Goal: Information Seeking & Learning: Learn about a topic

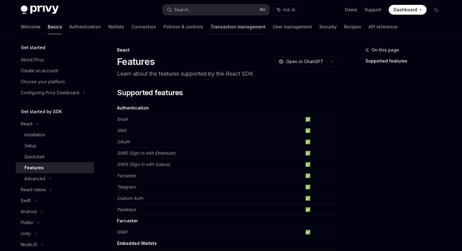
click at [210, 24] on link "Transaction management" at bounding box center [237, 27] width 55 height 15
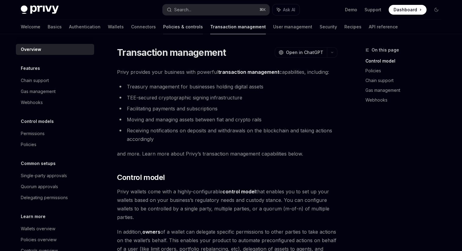
click at [163, 27] on link "Policies & controls" at bounding box center [183, 27] width 40 height 15
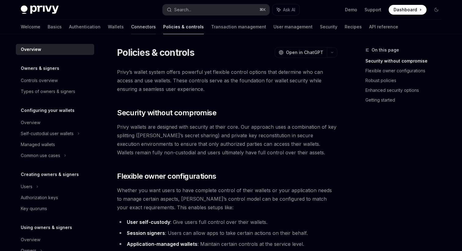
click at [131, 30] on link "Connectors" at bounding box center [143, 27] width 25 height 15
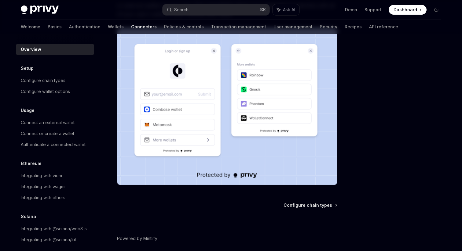
scroll to position [105, 0]
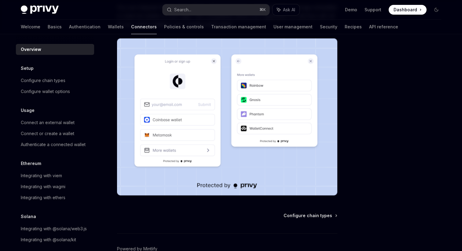
click at [42, 12] on img at bounding box center [40, 9] width 38 height 9
type textarea "*"
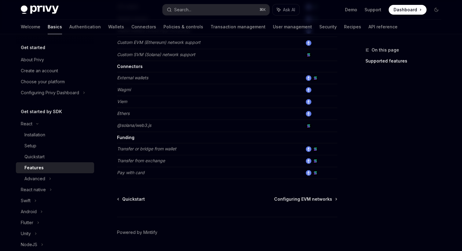
scroll to position [398, 0]
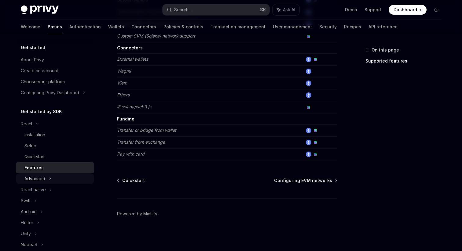
click at [51, 183] on div "Advanced" at bounding box center [55, 178] width 78 height 11
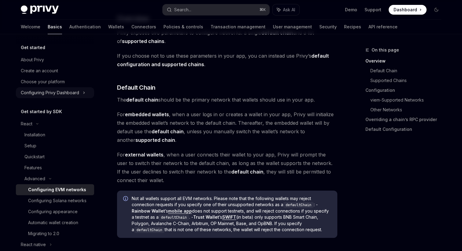
click at [52, 94] on div "Configuring Privy Dashboard" at bounding box center [50, 92] width 58 height 7
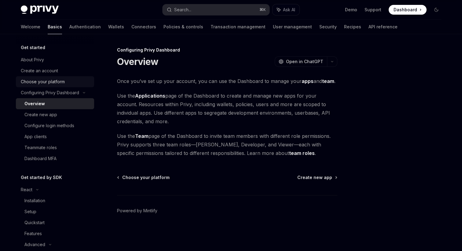
click at [54, 78] on div "Choose your platform" at bounding box center [43, 81] width 44 height 7
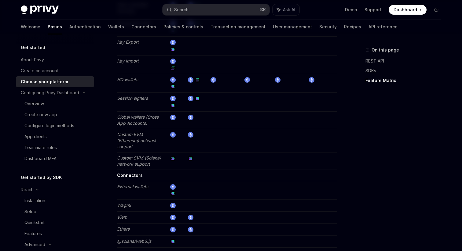
scroll to position [1110, 0]
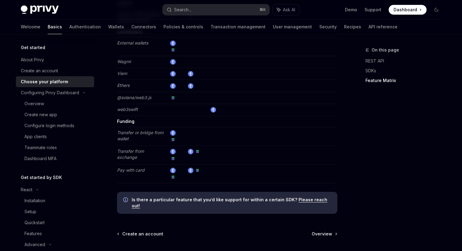
click at [38, 8] on img at bounding box center [40, 9] width 38 height 9
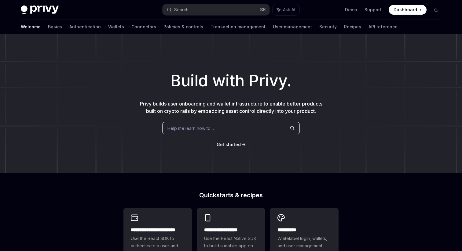
click at [48, 8] on img at bounding box center [40, 9] width 38 height 9
type textarea "*"
